Goal: Check status

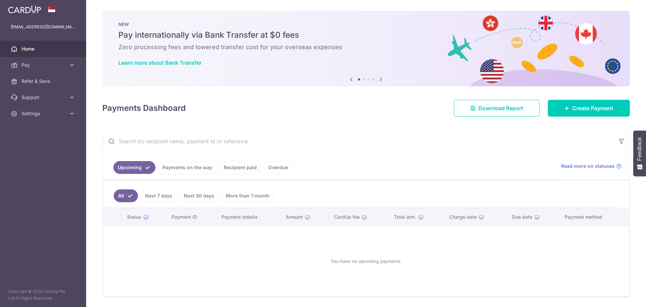
click at [183, 171] on link "Payments on the way" at bounding box center [187, 167] width 59 height 13
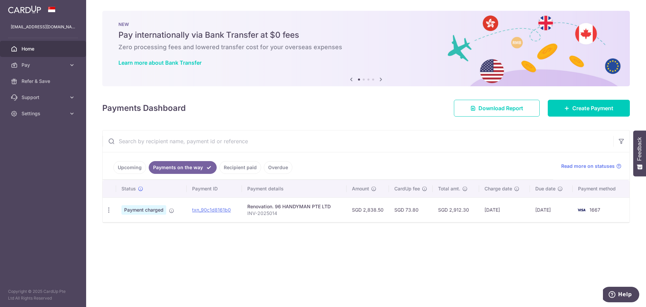
click at [227, 165] on link "Recipient paid" at bounding box center [240, 167] width 42 height 13
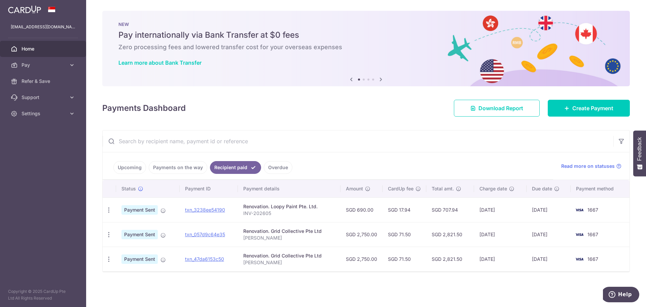
click at [182, 163] on link "Payments on the way" at bounding box center [178, 167] width 59 height 13
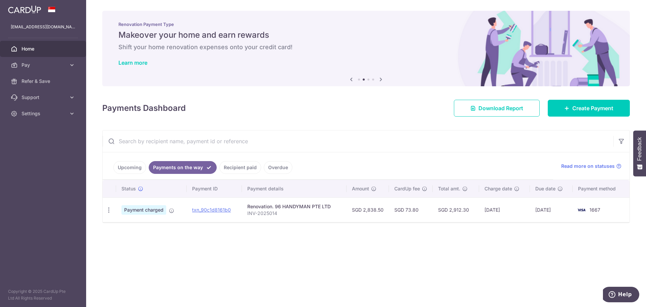
click at [175, 249] on div "× Pause Schedule Pause all future payments in this series Pause just this one p…" at bounding box center [366, 153] width 560 height 307
